Goal: Find specific fact: Find contact information

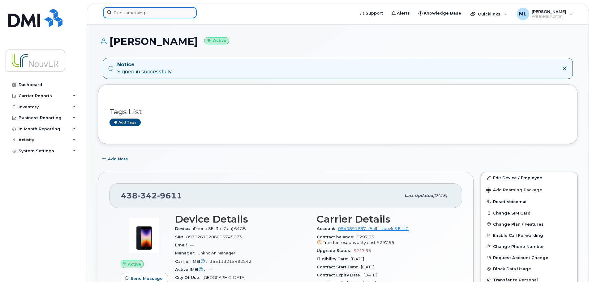
click at [125, 15] on input at bounding box center [150, 12] width 94 height 11
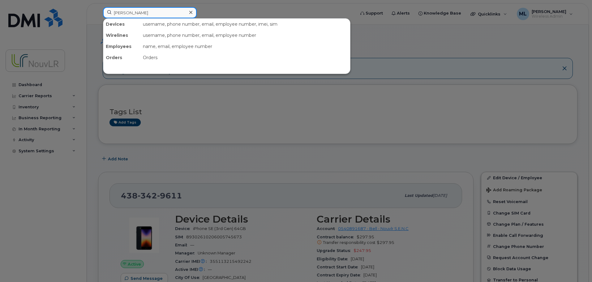
type input "legendre"
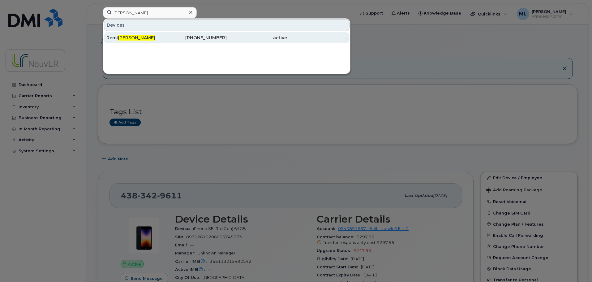
click at [131, 39] on span "Legendre" at bounding box center [136, 38] width 37 height 6
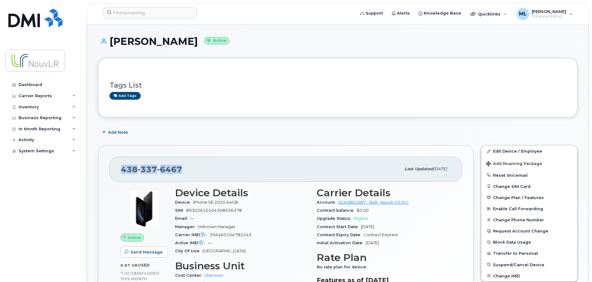
drag, startPoint x: 183, startPoint y: 169, endPoint x: 121, endPoint y: 171, distance: 61.9
click at [121, 171] on div "438 337 6467" at bounding box center [261, 168] width 280 height 13
copy span "438 337 6467"
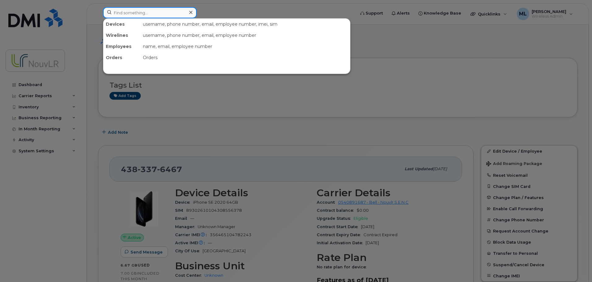
click at [130, 13] on input at bounding box center [150, 12] width 94 height 11
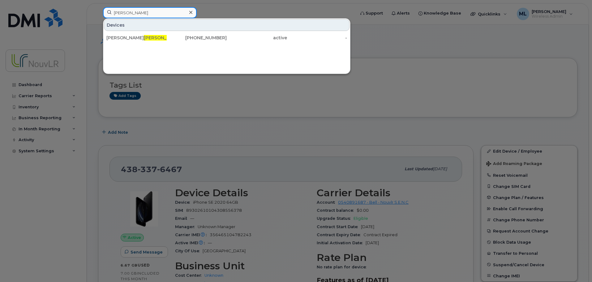
drag, startPoint x: 129, startPoint y: 15, endPoint x: 96, endPoint y: 7, distance: 34.4
click at [98, 7] on div "ibarra Devices Diego Flutsh Ibarra 438-459-7902 active -" at bounding box center [227, 14] width 258 height 14
type input "lila"
